Goal: Task Accomplishment & Management: Manage account settings

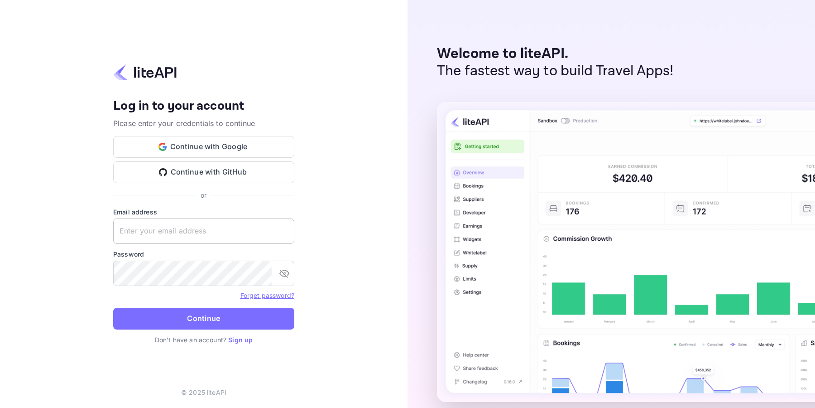
click at [159, 232] on input "text" at bounding box center [203, 230] width 181 height 25
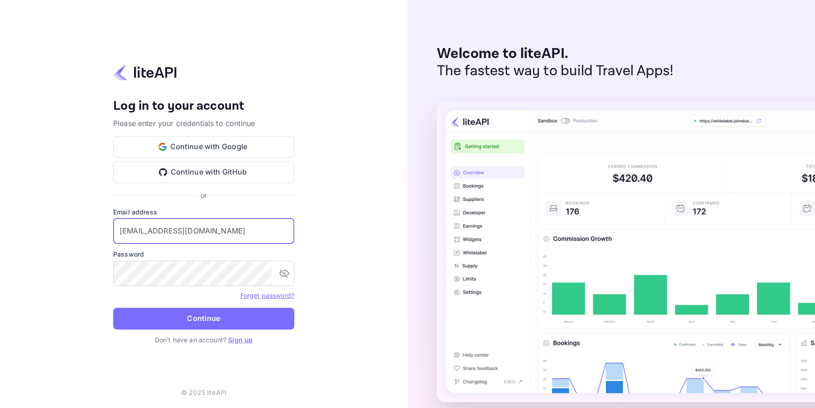
type input "amorales@viajesensanchate.com"
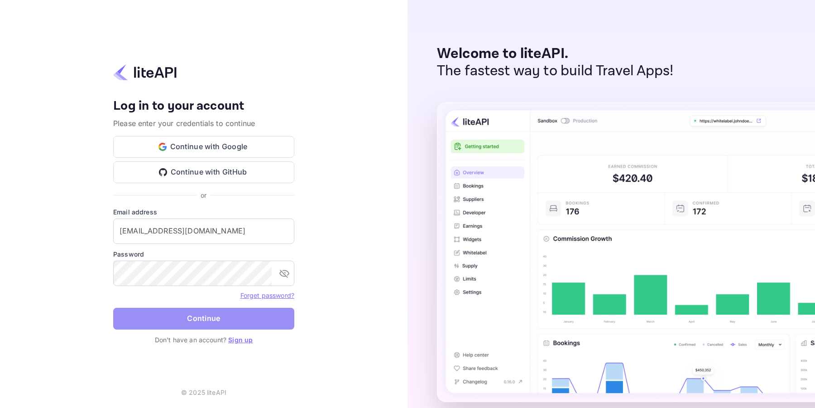
click at [220, 320] on button "Continue" at bounding box center [203, 319] width 181 height 22
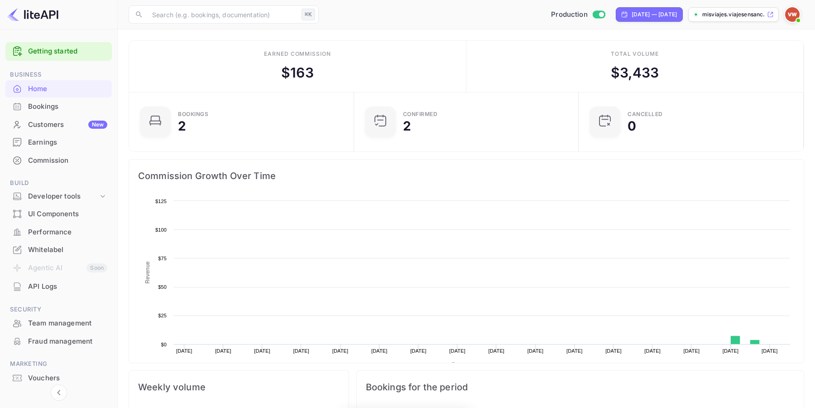
scroll to position [147, 219]
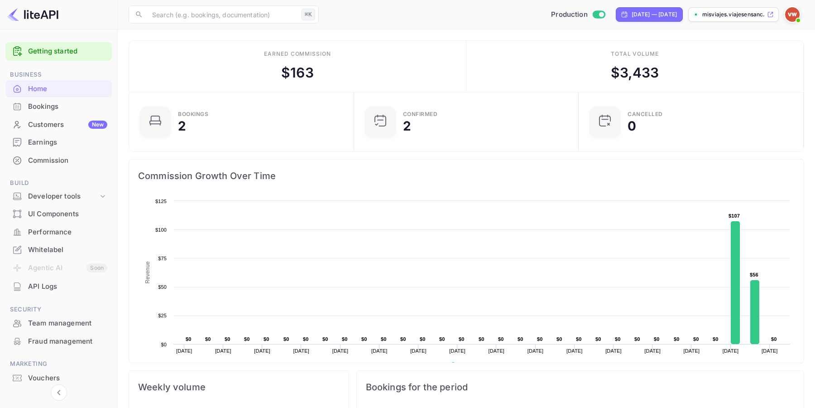
click at [51, 231] on div "Performance" at bounding box center [67, 232] width 79 height 10
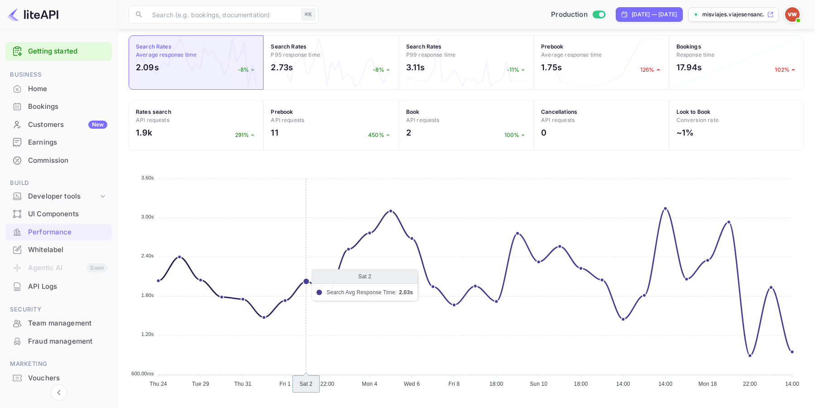
scroll to position [130, 0]
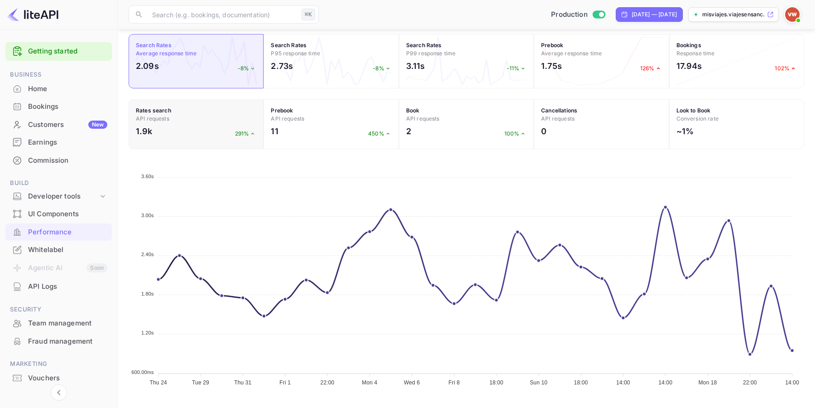
click at [207, 116] on h4 "Rates search API requests" at bounding box center [196, 114] width 120 height 16
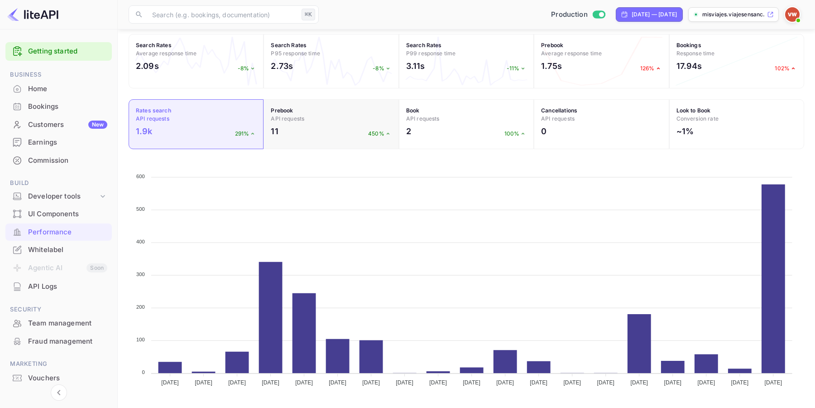
click at [329, 133] on div "11 450%" at bounding box center [331, 133] width 120 height 17
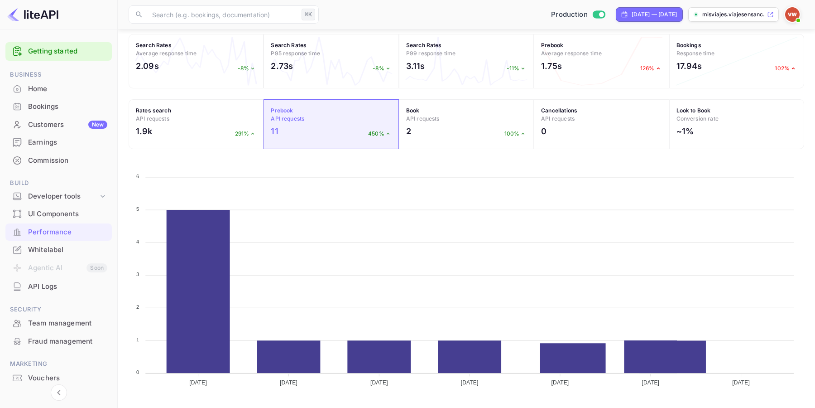
scroll to position [126, 0]
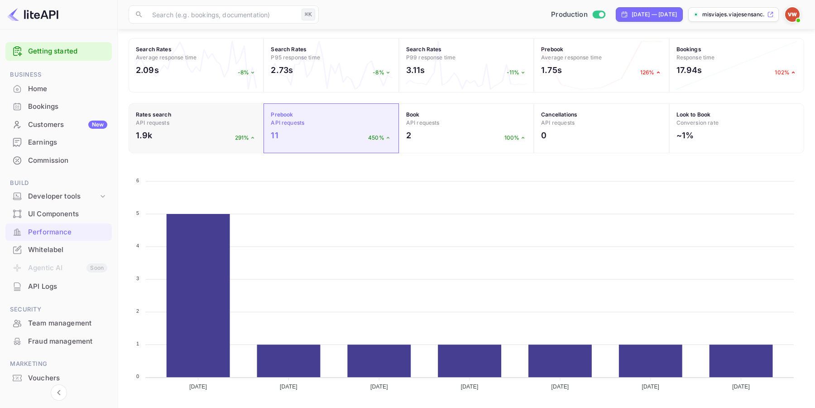
click at [187, 130] on div "1.9k 291%" at bounding box center [196, 137] width 120 height 17
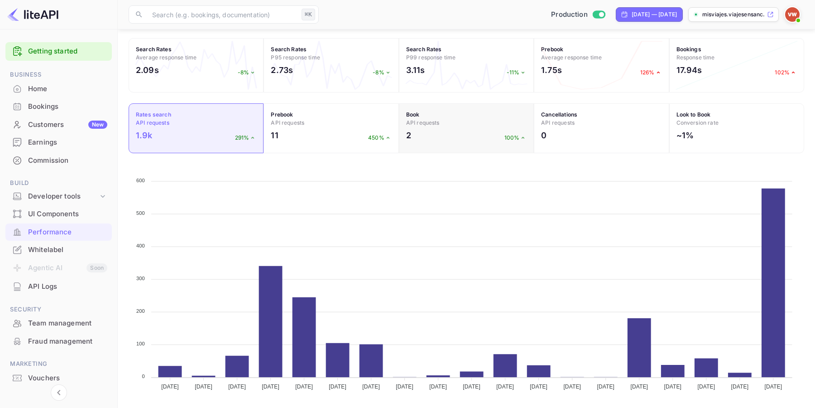
click at [442, 135] on div "2 100%" at bounding box center [466, 137] width 120 height 17
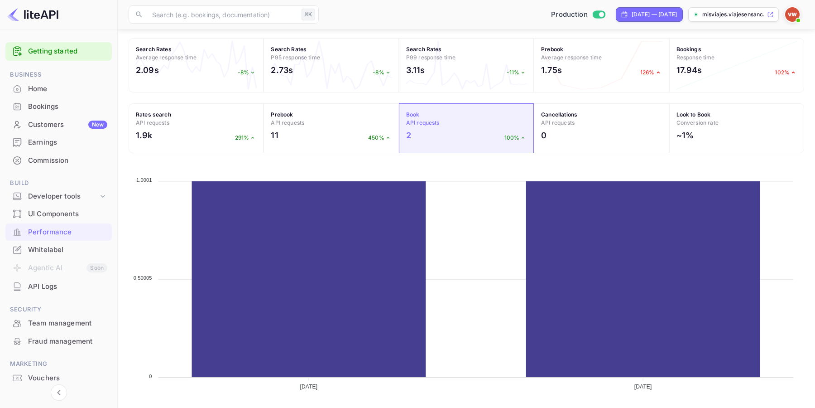
click at [68, 250] on div "Whitelabel" at bounding box center [67, 250] width 79 height 10
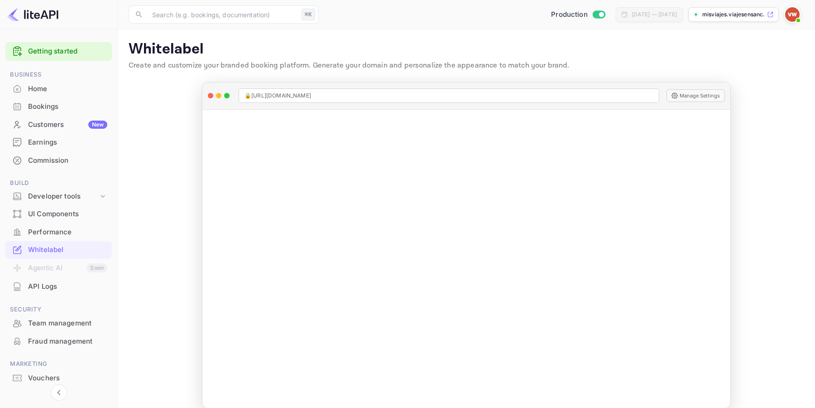
click at [67, 140] on div "Earnings" at bounding box center [67, 142] width 79 height 10
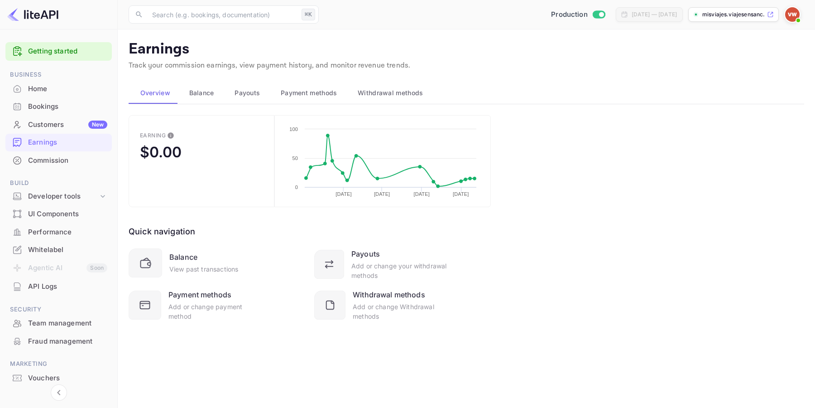
click at [205, 95] on span "Balance" at bounding box center [201, 92] width 25 height 11
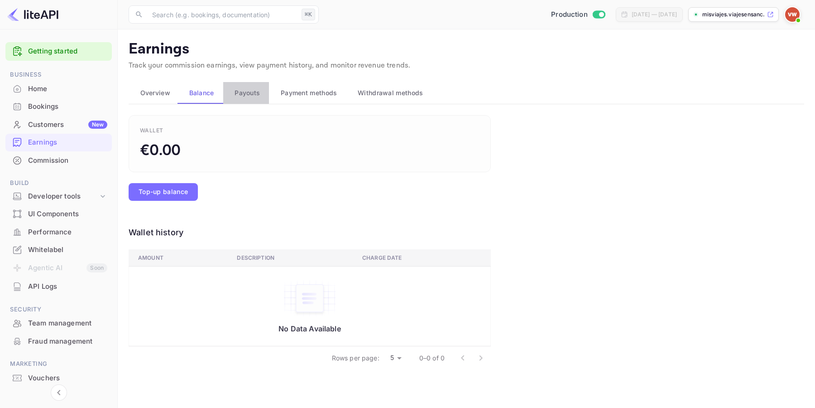
click at [252, 93] on span "Payouts" at bounding box center [247, 92] width 25 height 11
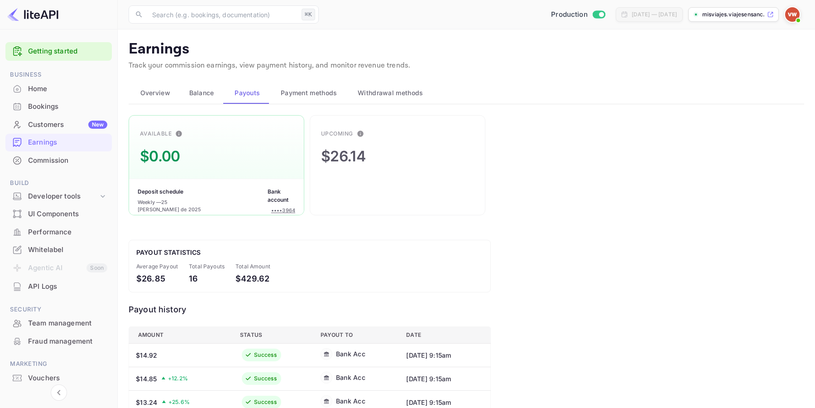
click at [304, 93] on span "Payment methods" at bounding box center [309, 92] width 57 height 11
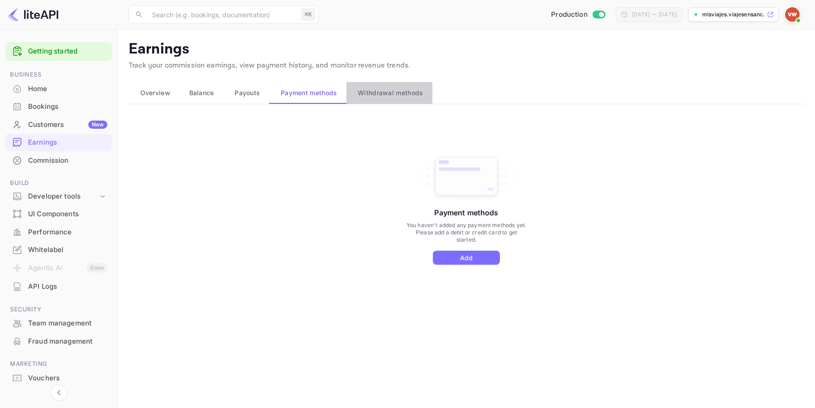
click at [393, 96] on span "Withdrawal methods" at bounding box center [390, 92] width 65 height 11
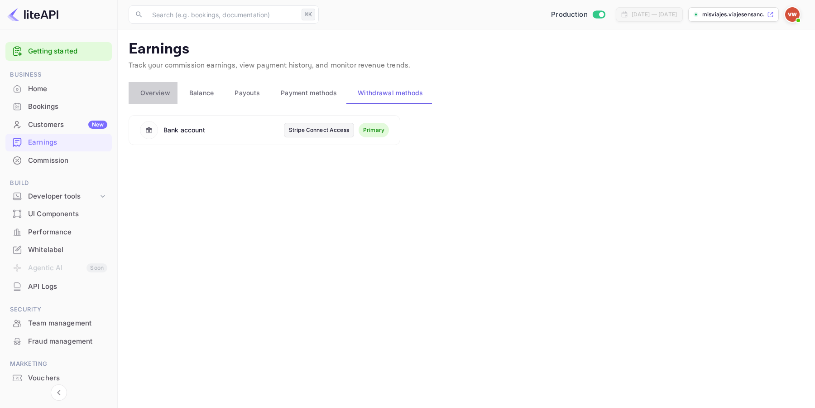
click at [162, 93] on span "Overview" at bounding box center [155, 92] width 30 height 11
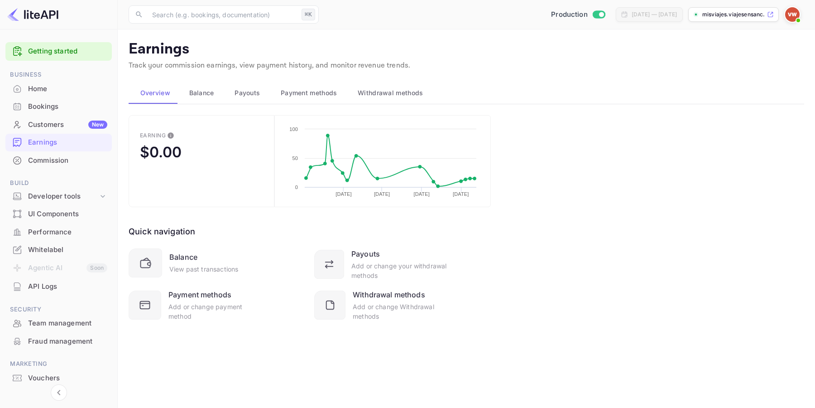
click at [798, 15] on img at bounding box center [792, 14] width 14 height 14
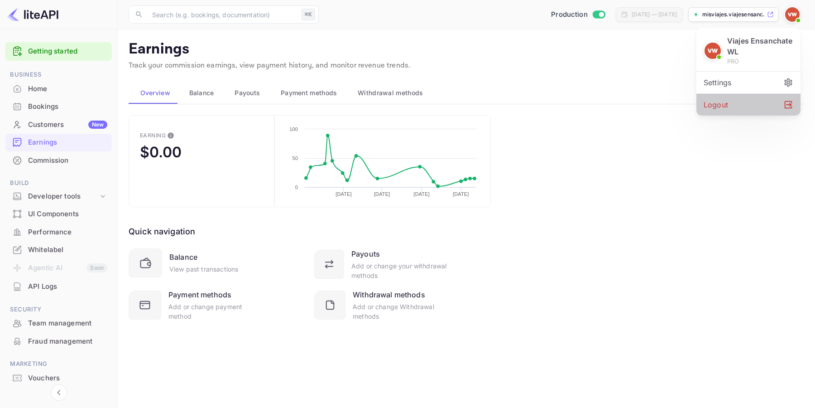
click at [783, 103] on div "Logout" at bounding box center [749, 105] width 104 height 22
